Goal: Information Seeking & Learning: Learn about a topic

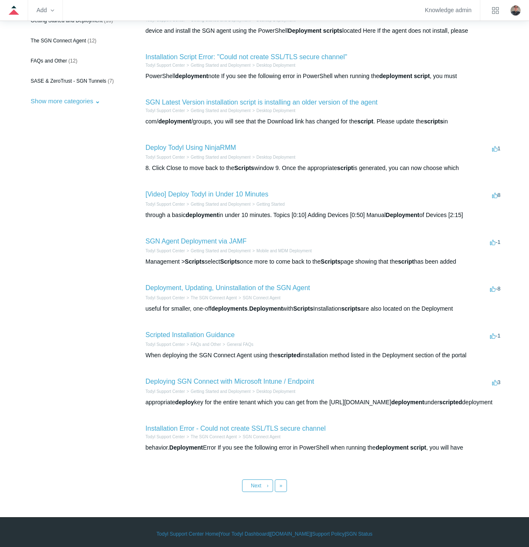
scroll to position [120, 0]
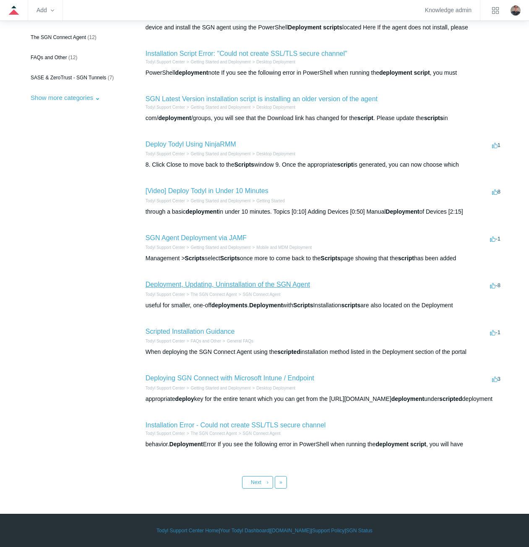
click at [153, 284] on link "Deployment, Updating, Uninstallation of the SGN Agent" at bounding box center [228, 284] width 164 height 7
click at [157, 332] on link "Scripted Installation Guidance" at bounding box center [190, 331] width 89 height 7
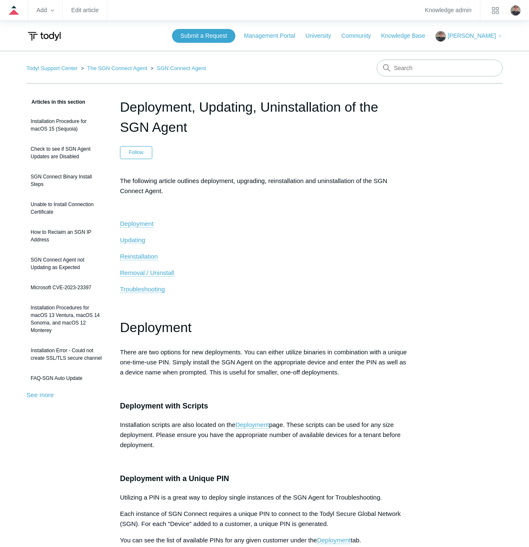
click at [142, 241] on span "Updating" at bounding box center [132, 239] width 25 height 7
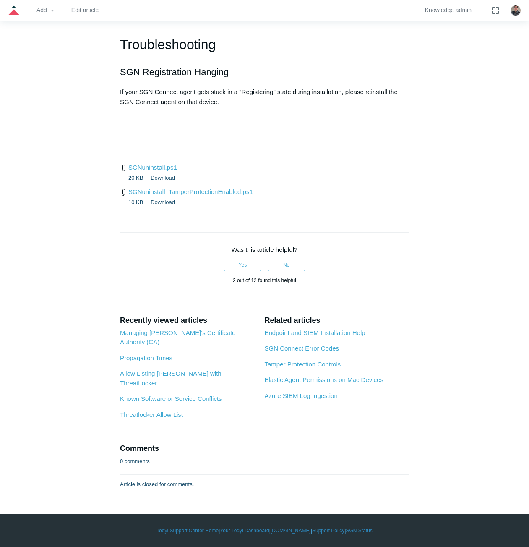
scroll to position [2105, 0]
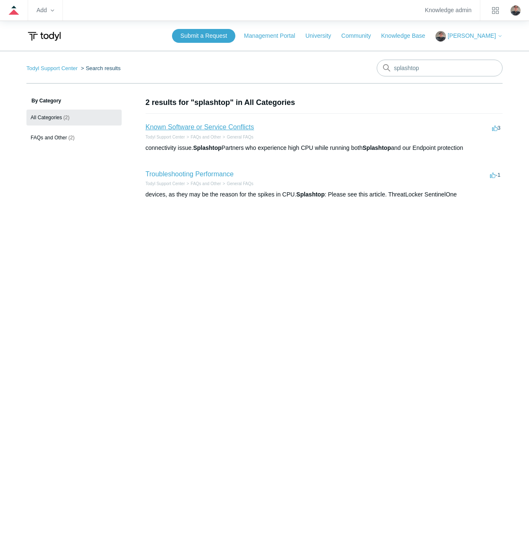
click at [193, 125] on link "Known Software or Service Conflicts" at bounding box center [200, 126] width 109 height 7
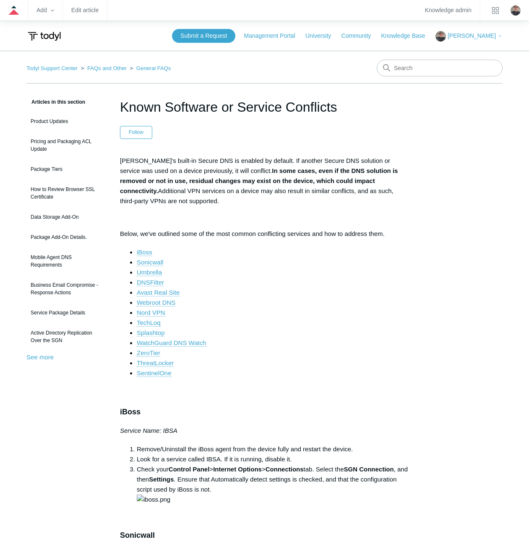
click at [146, 333] on link "Splashtop" at bounding box center [151, 333] width 28 height 8
